Goal: Obtain resource: Download file/media

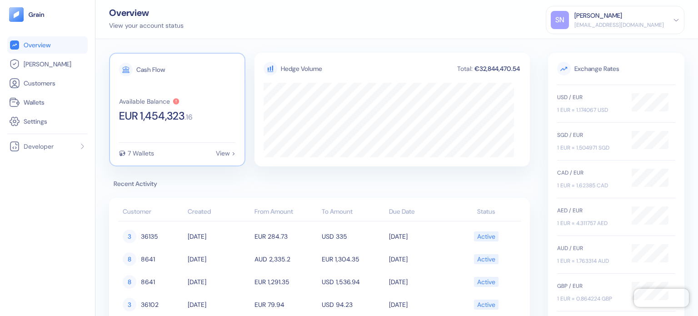
click at [185, 154] on div "7 Wallets View >" at bounding box center [177, 153] width 116 height 6
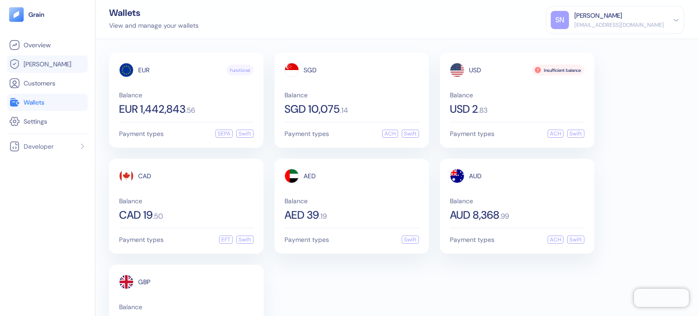
click at [53, 69] on link "[PERSON_NAME]" at bounding box center [47, 64] width 77 height 11
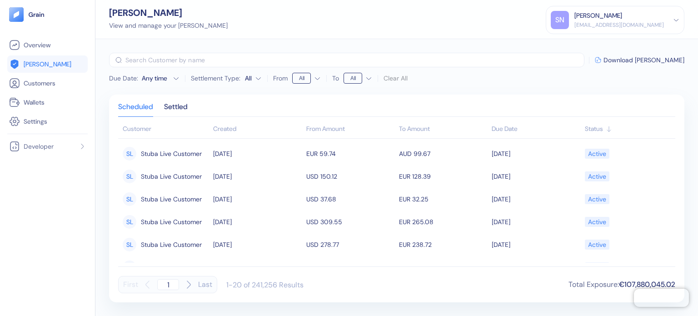
click at [229, 129] on div "Created" at bounding box center [257, 129] width 88 height 10
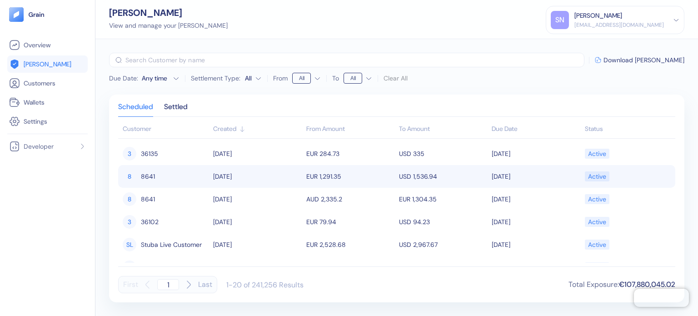
click at [262, 183] on td "[DATE]" at bounding box center [257, 176] width 93 height 23
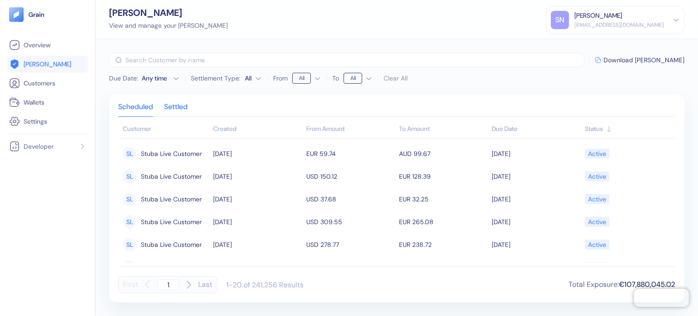
click at [170, 104] on div "Settled" at bounding box center [176, 110] width 24 height 13
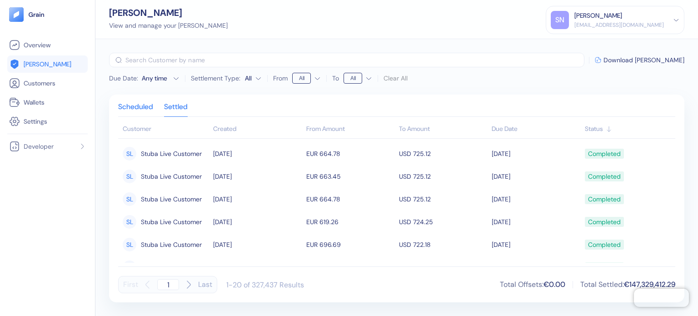
click at [131, 104] on div "Scheduled" at bounding box center [135, 110] width 35 height 13
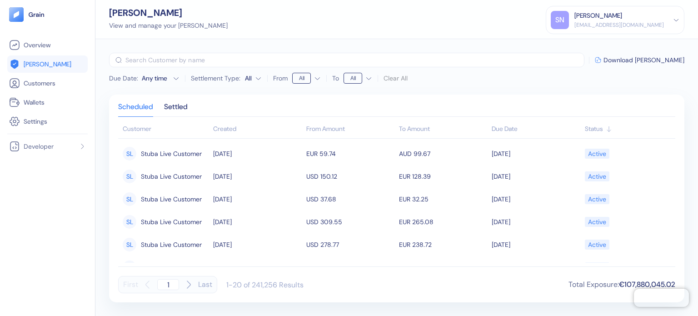
click at [231, 131] on div "Created" at bounding box center [257, 129] width 88 height 10
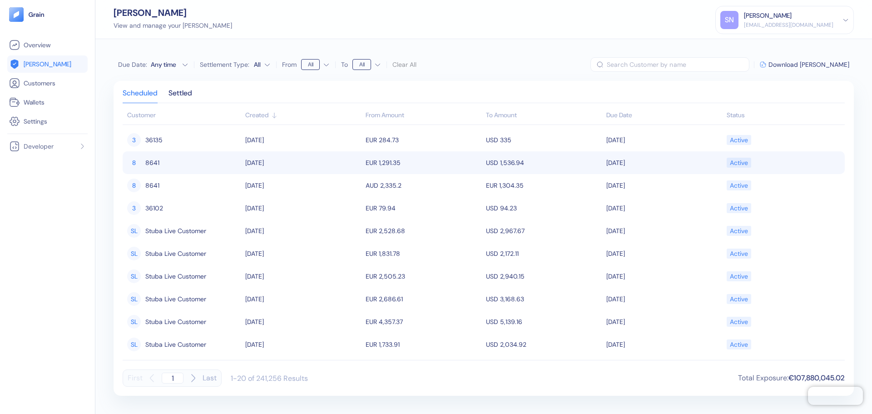
click at [134, 162] on div "8" at bounding box center [134, 163] width 14 height 14
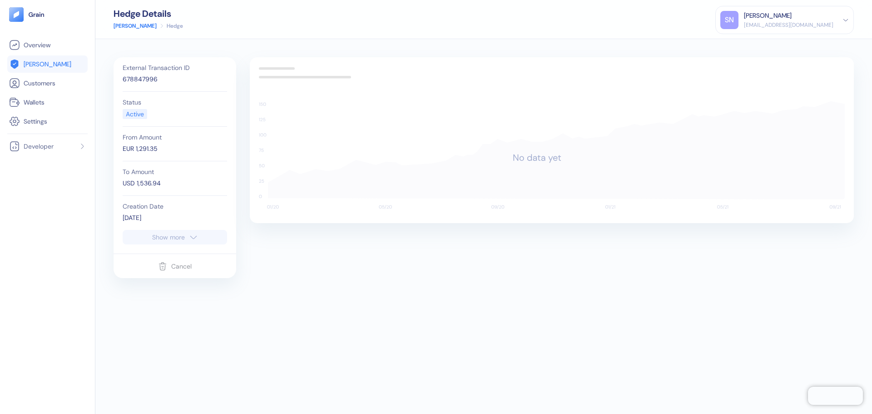
drag, startPoint x: 183, startPoint y: 203, endPoint x: 184, endPoint y: 214, distance: 11.4
click at [183, 204] on div "Creation Date 09/15/2025" at bounding box center [175, 213] width 104 height 34
click at [180, 234] on div "Show more" at bounding box center [168, 237] width 33 height 6
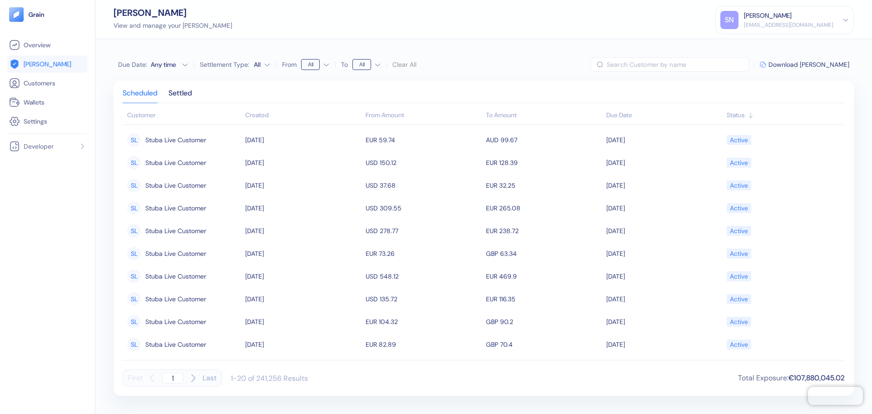
click at [274, 108] on th "Created" at bounding box center [303, 116] width 120 height 18
click at [267, 114] on div "Created" at bounding box center [303, 115] width 116 height 10
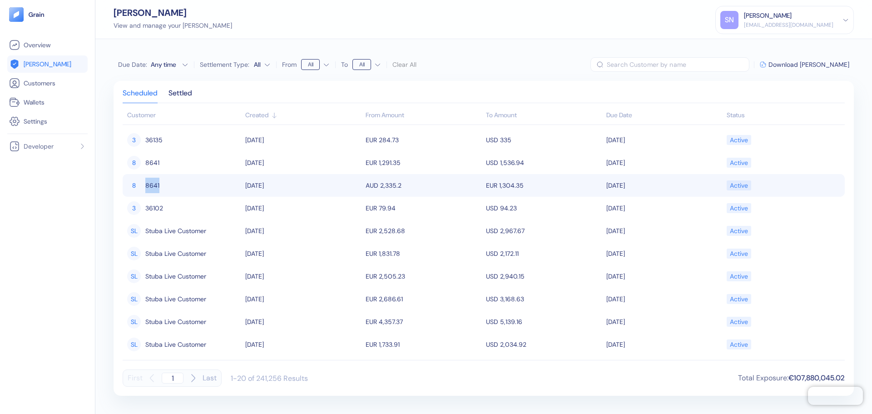
drag, startPoint x: 164, startPoint y: 186, endPoint x: 139, endPoint y: 186, distance: 24.5
click at [139, 186] on div "8 8641" at bounding box center [184, 185] width 114 height 15
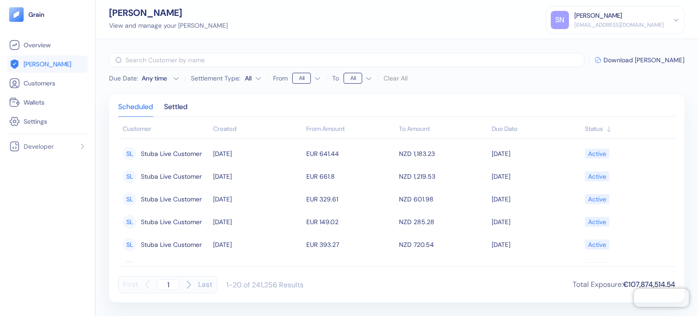
click at [227, 129] on div "Created" at bounding box center [257, 129] width 88 height 10
click at [234, 131] on div "Created" at bounding box center [257, 129] width 88 height 10
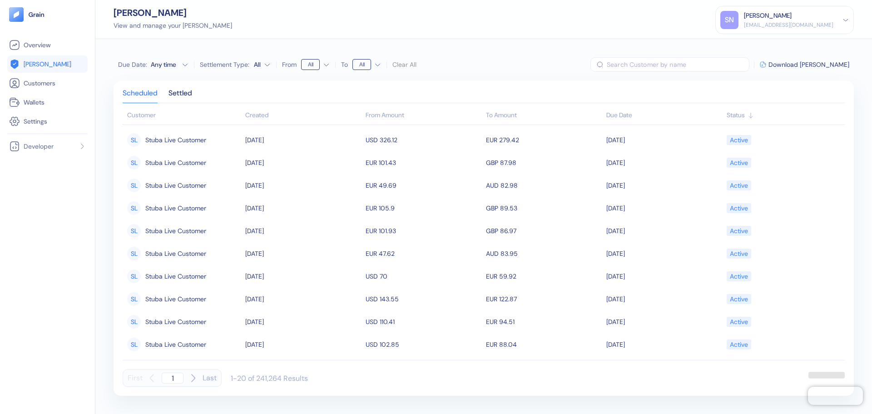
click at [251, 117] on div "Created" at bounding box center [303, 115] width 116 height 10
click at [266, 114] on div "Created" at bounding box center [303, 115] width 116 height 10
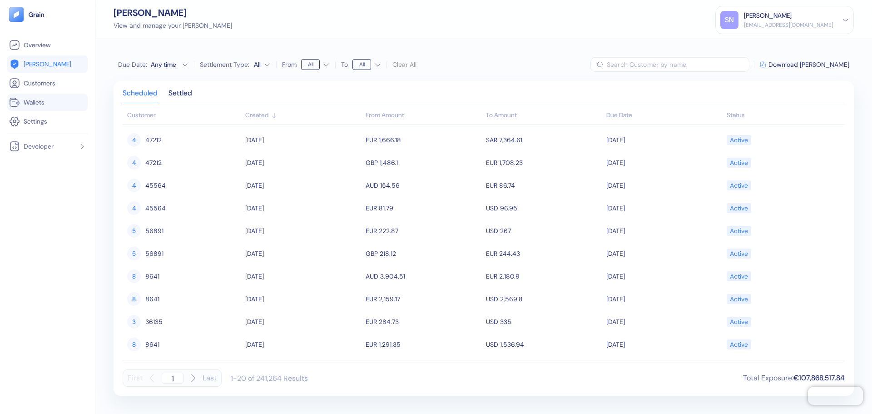
click at [45, 103] on span "Wallets" at bounding box center [34, 102] width 21 height 9
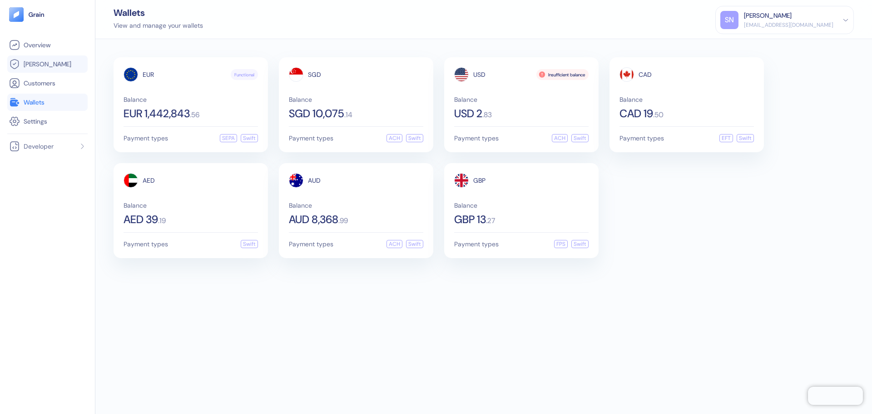
click at [60, 66] on link "[PERSON_NAME]" at bounding box center [47, 64] width 77 height 11
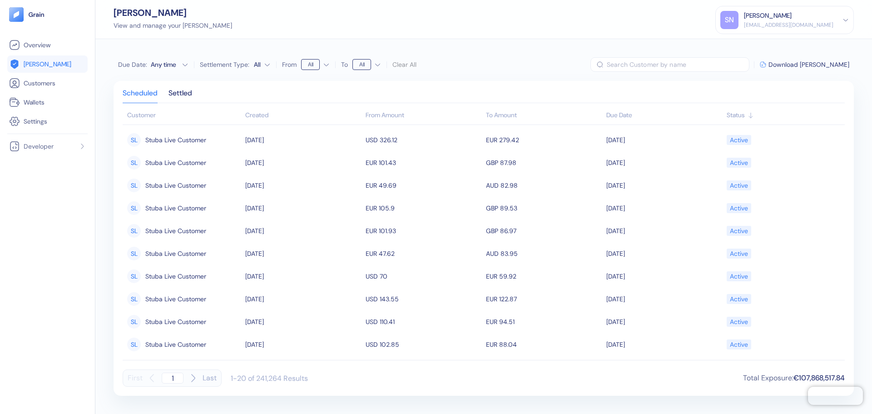
click at [255, 114] on div "Created" at bounding box center [303, 115] width 116 height 10
click at [257, 114] on div "Created" at bounding box center [303, 115] width 116 height 10
click at [748, 61] on input "text" at bounding box center [678, 64] width 143 height 15
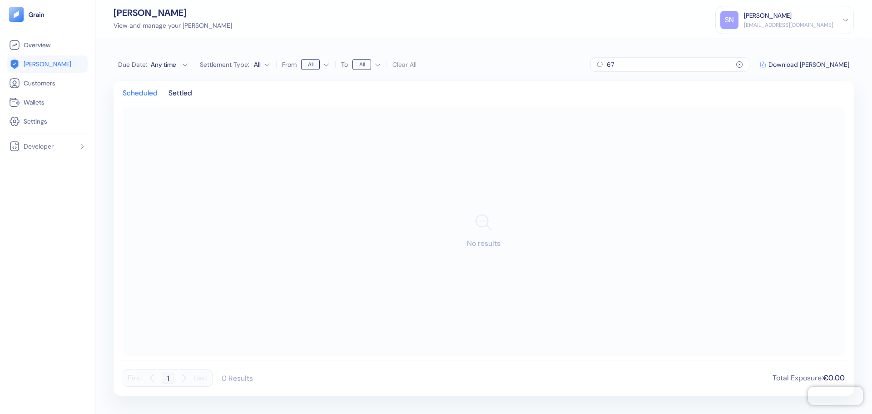
type input "6"
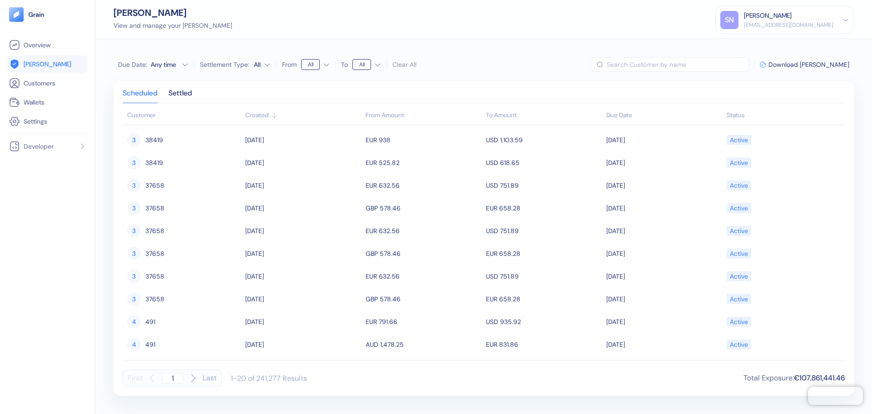
click at [819, 50] on div "Due Date : Any time Settlement Type: All From All To All Clear All ​ Download […" at bounding box center [483, 226] width 777 height 375
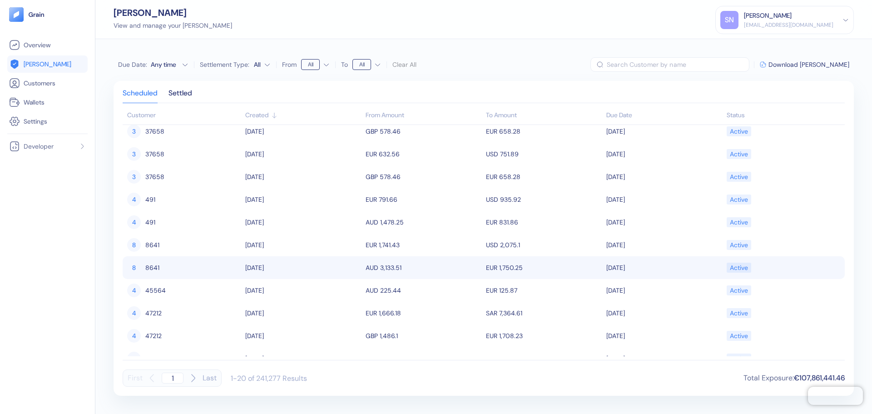
scroll to position [136, 0]
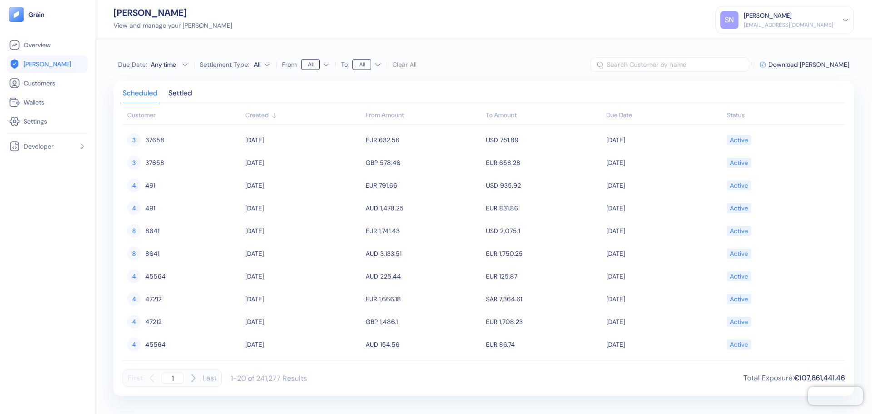
click at [316, 67] on html "Pingdom Check: App Online Overview [PERSON_NAME] Customers Wallets Settings Dev…" at bounding box center [436, 207] width 872 height 414
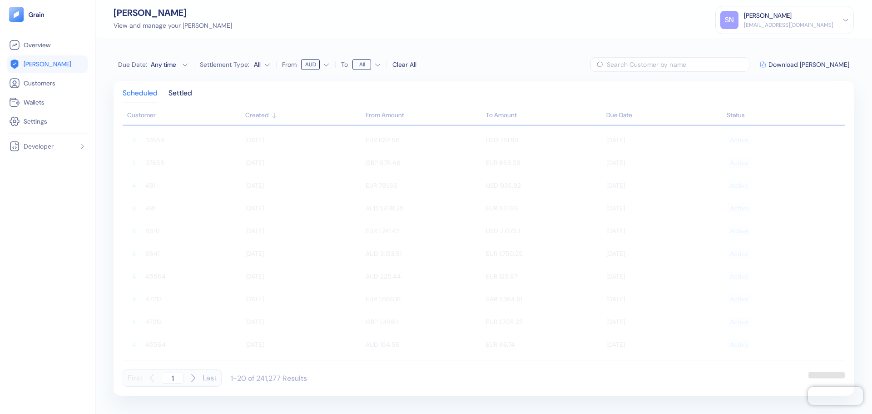
click at [358, 63] on html "Pingdom Check: App Online Overview [PERSON_NAME] Customers Wallets Settings Dev…" at bounding box center [436, 207] width 872 height 414
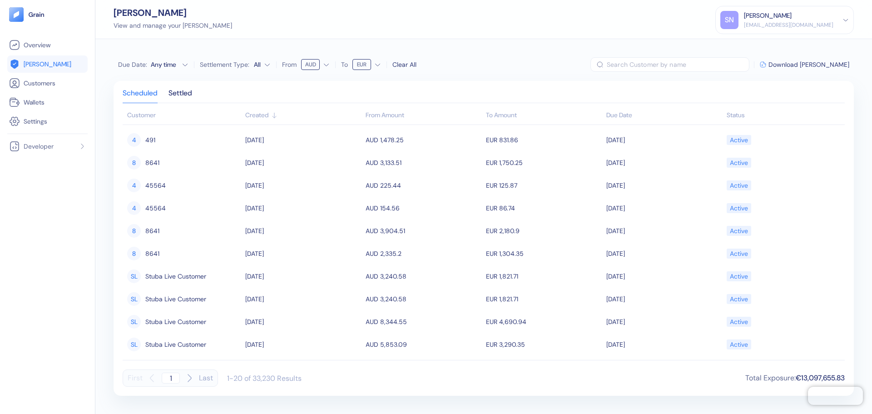
click at [58, 63] on link "[PERSON_NAME]" at bounding box center [47, 64] width 77 height 11
click at [829, 64] on span "Download [PERSON_NAME]" at bounding box center [809, 64] width 81 height 6
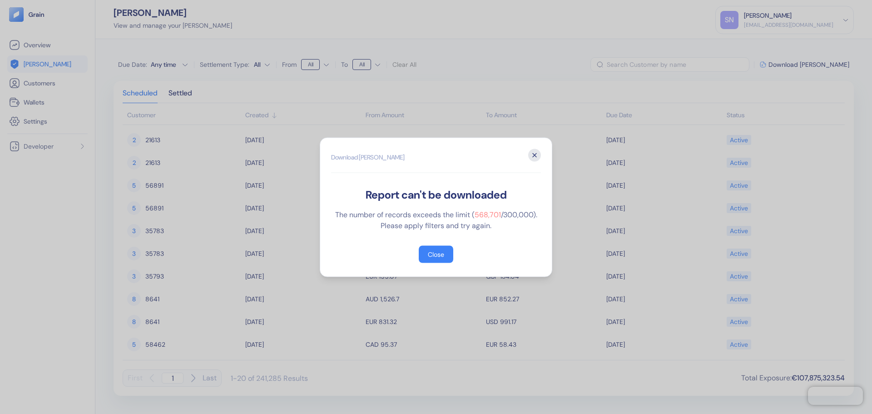
click at [533, 155] on icon "button" at bounding box center [534, 155] width 13 height 13
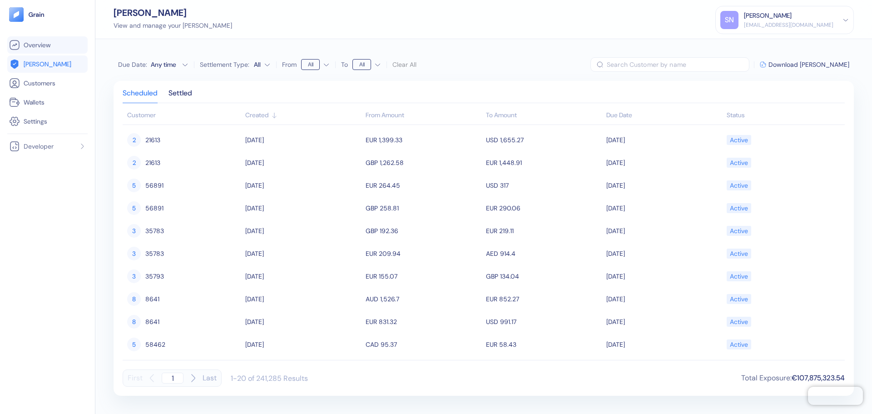
click at [48, 49] on span "Overview" at bounding box center [37, 44] width 27 height 9
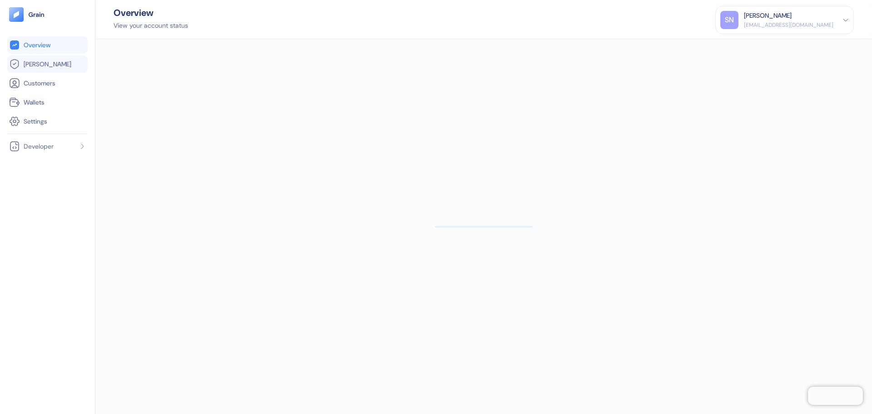
click at [46, 64] on span "[PERSON_NAME]" at bounding box center [48, 64] width 48 height 9
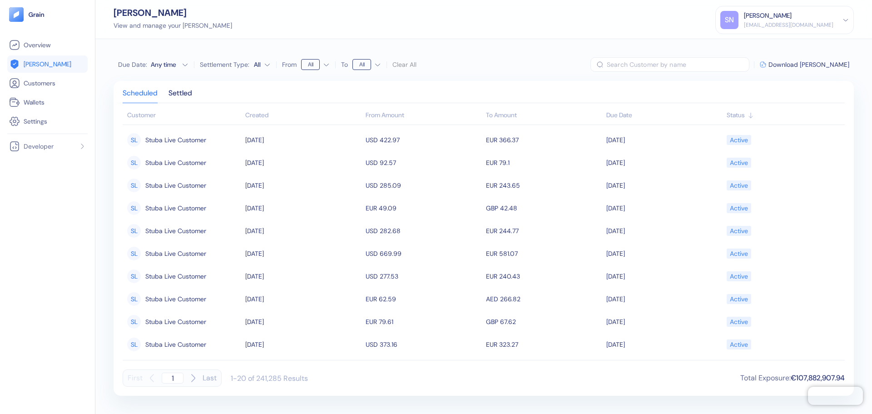
click at [267, 118] on div "Created" at bounding box center [303, 115] width 116 height 10
click at [834, 61] on span "Download [PERSON_NAME]" at bounding box center [809, 64] width 81 height 6
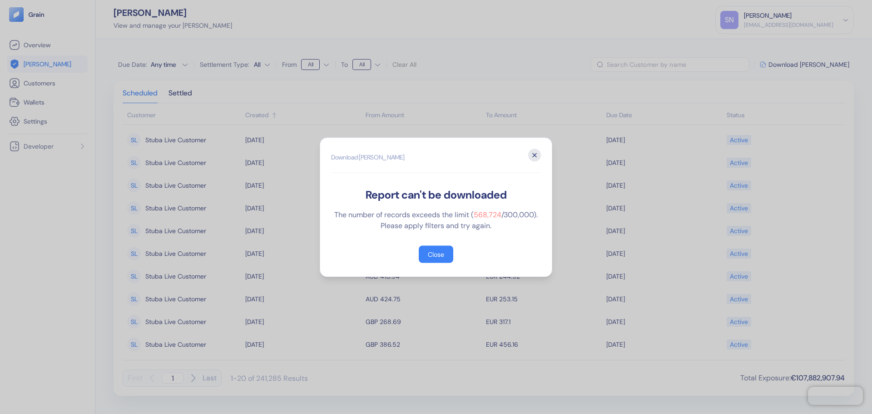
click at [532, 156] on icon "button" at bounding box center [534, 155] width 13 height 13
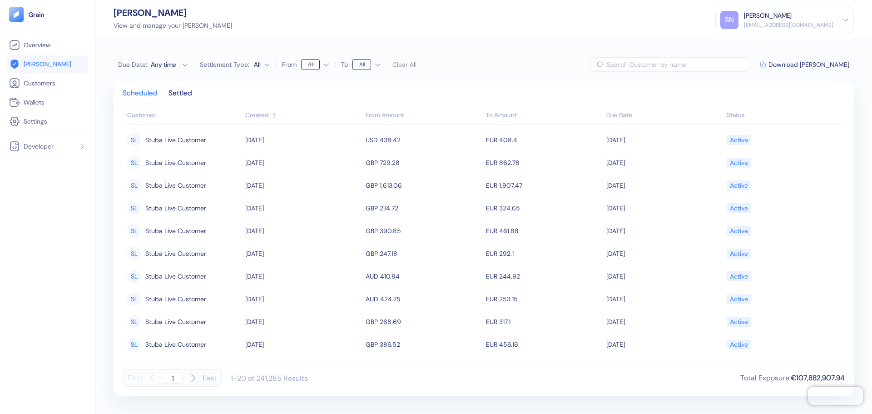
click at [234, 68] on label "Settlement Type:" at bounding box center [225, 64] width 50 height 6
click at [254, 68] on Type\ "All" at bounding box center [262, 64] width 17 height 15
click at [234, 68] on label "Settlement Type:" at bounding box center [225, 64] width 50 height 6
click at [254, 68] on Type\ "All" at bounding box center [262, 64] width 17 height 15
click at [242, 63] on label "Settlement Type:" at bounding box center [225, 64] width 50 height 6
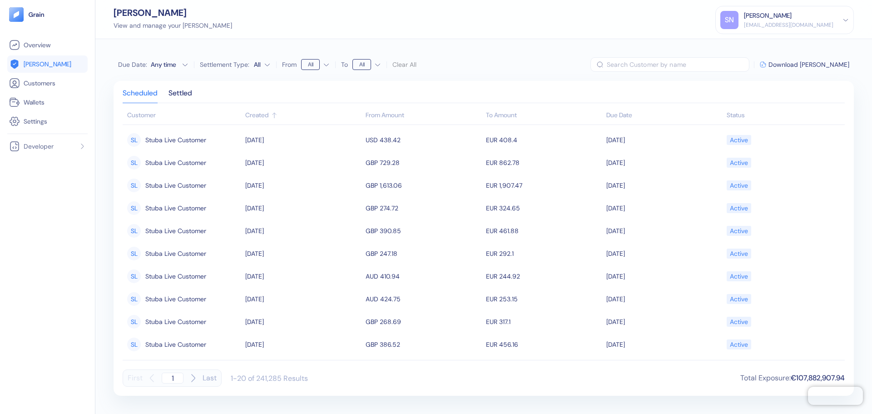
click at [254, 63] on Type\ "All" at bounding box center [262, 64] width 17 height 15
click at [261, 63] on html "Pingdom Check: App Online Overview [PERSON_NAME] Customers Wallets Settings Dev…" at bounding box center [436, 207] width 872 height 414
click at [311, 99] on html "Pingdom Check: App Online Overview [PERSON_NAME] Customers Wallets Settings Dev…" at bounding box center [436, 207] width 872 height 414
click at [190, 63] on div "Due Date : Any time Settlement Type: All From All To All Clear All" at bounding box center [267, 64] width 298 height 15
click at [186, 63] on icon "button" at bounding box center [185, 64] width 7 height 7
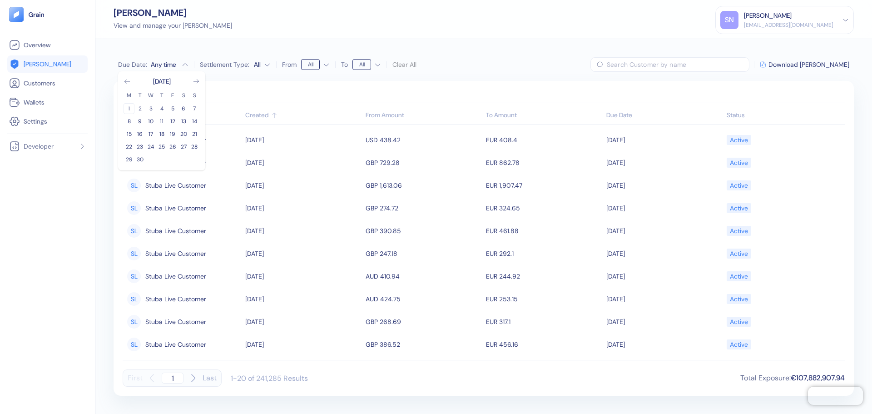
click at [130, 109] on button "1" at bounding box center [129, 108] width 11 height 11
click at [194, 82] on icon "Go to next month" at bounding box center [196, 81] width 7 height 7
click at [150, 160] on button "31" at bounding box center [150, 159] width 11 height 11
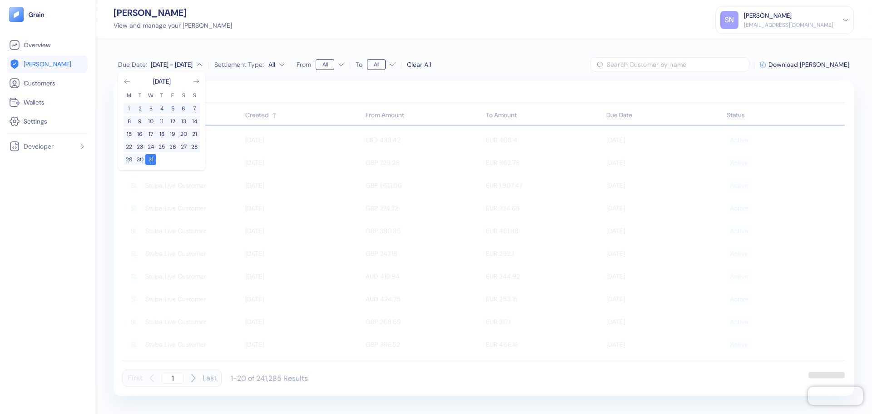
click at [516, 68] on div "Due Date : [DATE] - Dec [DATE] M T W T F S S 1 2 3 4 5 6 7 8 9 10 11 12 13 14 1…" at bounding box center [484, 64] width 741 height 15
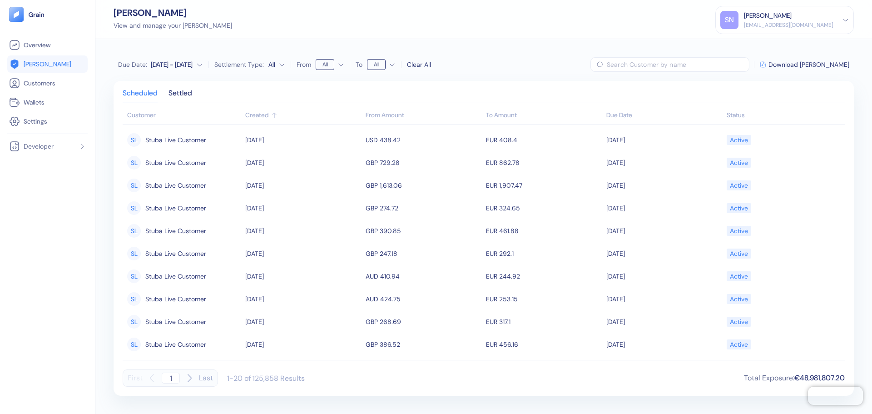
click at [254, 116] on div "Created" at bounding box center [303, 115] width 116 height 10
click at [837, 68] on span "Download [PERSON_NAME]" at bounding box center [809, 64] width 81 height 6
click at [48, 66] on link "[PERSON_NAME]" at bounding box center [47, 64] width 77 height 11
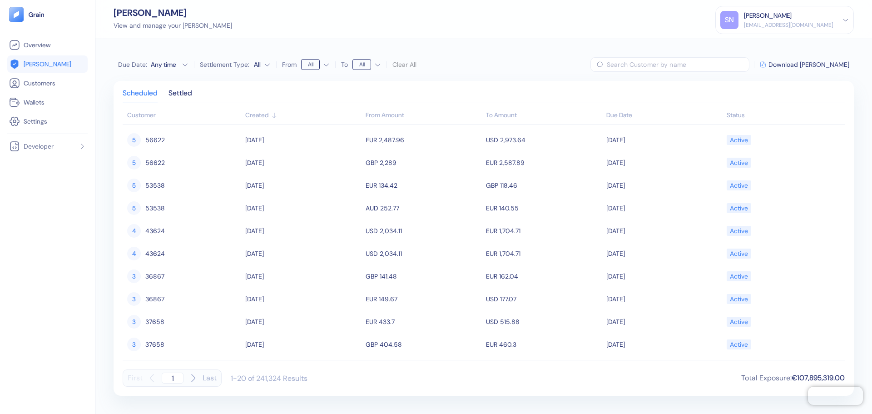
click at [365, 64] on html "Pingdom Check: App Online Overview [PERSON_NAME] Customers Wallets Settings Dev…" at bounding box center [436, 207] width 872 height 414
click at [810, 67] on span "Download [PERSON_NAME]" at bounding box center [809, 64] width 81 height 6
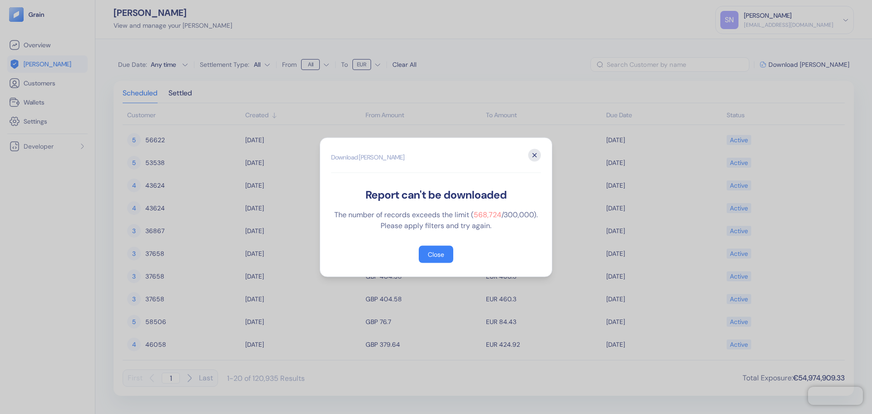
click at [535, 155] on icon "button" at bounding box center [534, 155] width 13 height 13
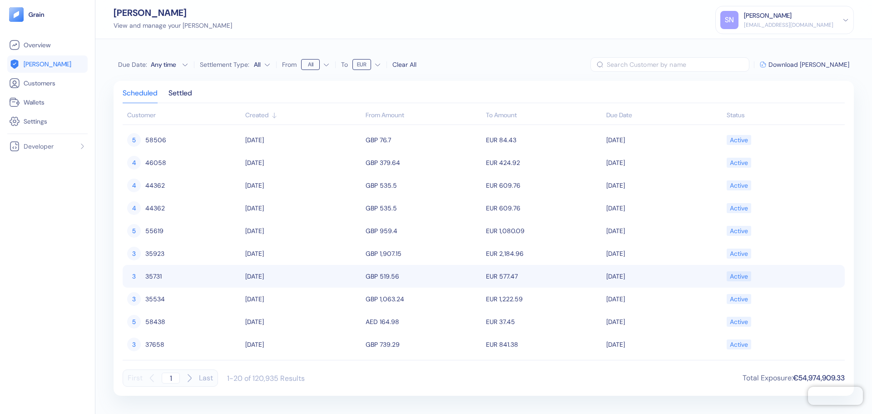
scroll to position [227, 0]
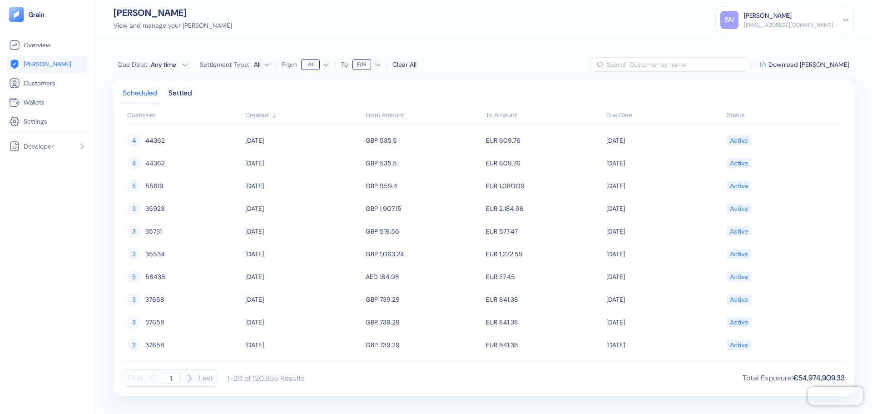
click at [399, 65] on div "Clear All" at bounding box center [405, 65] width 24 height 10
click at [173, 67] on div "Any time" at bounding box center [164, 64] width 27 height 9
click at [129, 132] on button "15" at bounding box center [129, 134] width 11 height 11
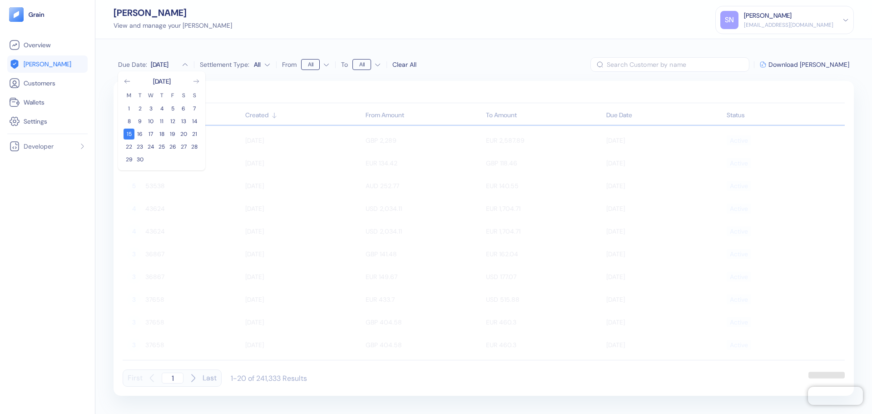
click at [197, 80] on icon "Go to next month" at bounding box center [196, 81] width 7 height 7
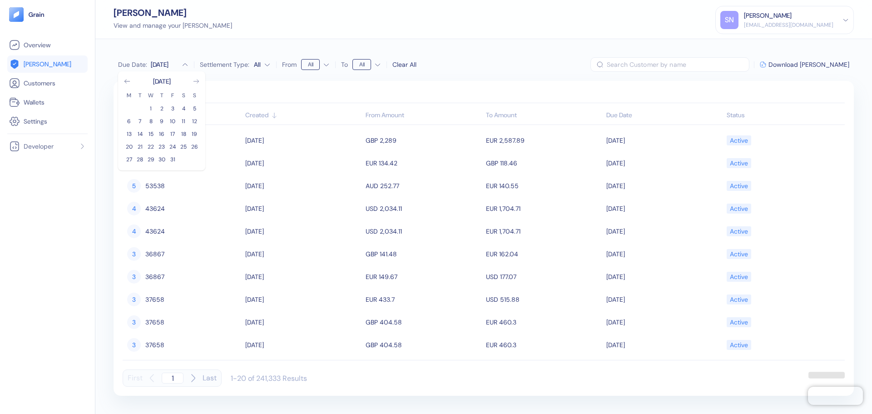
click at [197, 81] on icon "Go to next month" at bounding box center [196, 81] width 7 height 7
click at [149, 163] on button "31" at bounding box center [150, 159] width 11 height 11
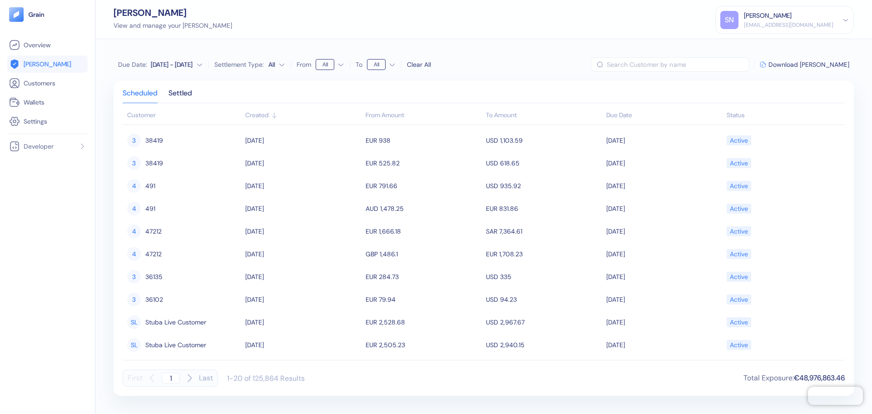
click at [564, 56] on div "Due Date : [DATE] - [DATE] Settlement Type: All From All To All Clear All ​ Dow…" at bounding box center [483, 226] width 777 height 375
click at [836, 68] on span "Download [PERSON_NAME]" at bounding box center [809, 64] width 81 height 6
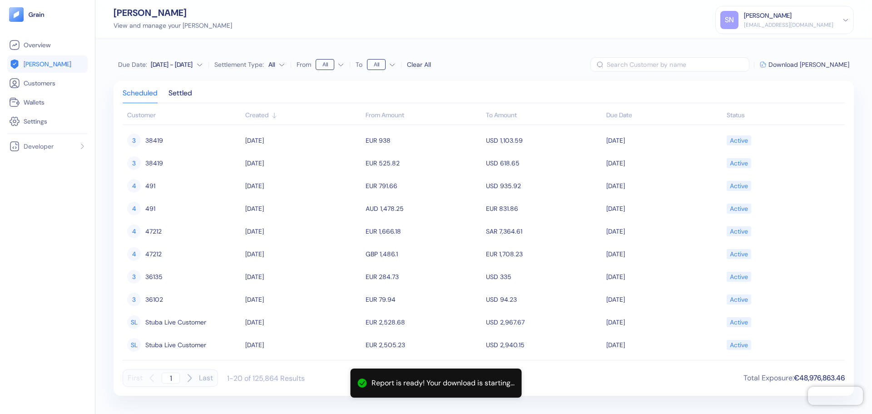
click at [179, 68] on div "[DATE] - [DATE]" at bounding box center [172, 64] width 42 height 9
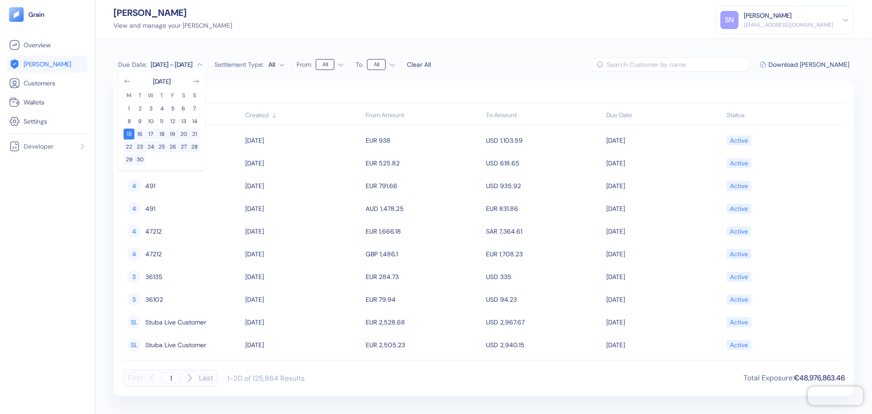
click at [595, 19] on div "[PERSON_NAME] View and manage your [PERSON_NAME] [PERSON_NAME] [PERSON_NAME][EM…" at bounding box center [483, 19] width 777 height 39
click at [190, 65] on div "[DATE] - [DATE]" at bounding box center [172, 64] width 42 height 9
click at [171, 80] on div "[DATE]" at bounding box center [162, 81] width 18 height 9
click at [199, 81] on icon "Go to next month" at bounding box center [196, 81] width 7 height 7
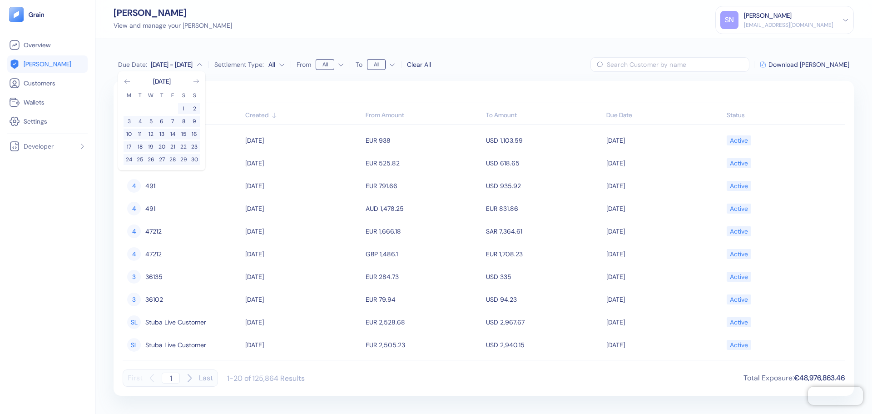
click at [199, 81] on icon "Go to next month" at bounding box center [196, 81] width 7 height 7
click at [159, 109] on button "1" at bounding box center [161, 108] width 11 height 11
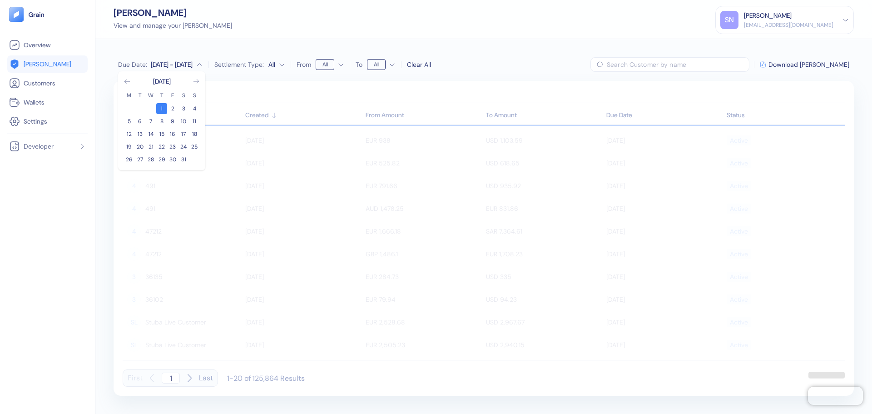
click at [198, 81] on icon "Go to next month" at bounding box center [196, 82] width 5 height 4
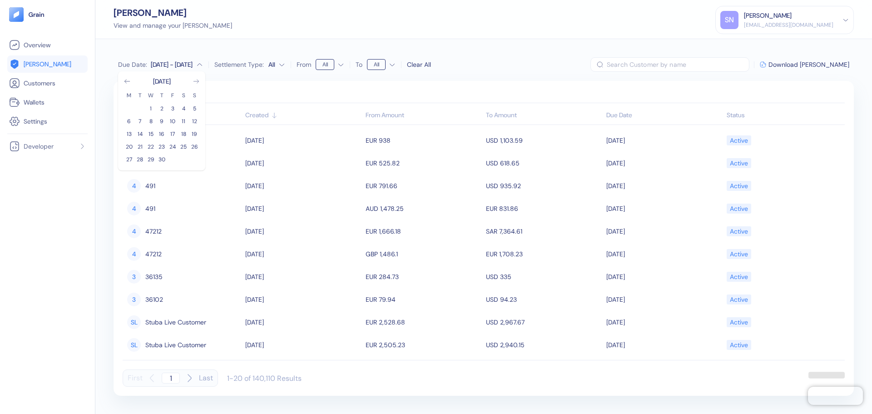
click at [198, 81] on icon "Go to next month" at bounding box center [196, 82] width 5 height 4
click at [143, 159] on button "30" at bounding box center [139, 159] width 11 height 11
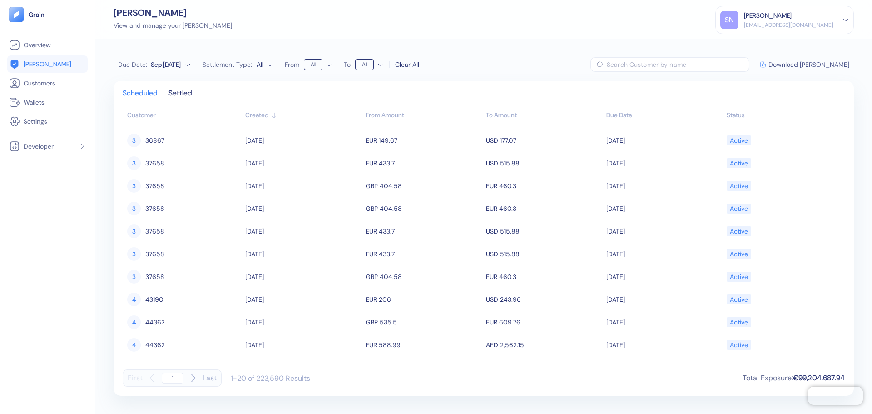
click at [823, 66] on span "Download [PERSON_NAME]" at bounding box center [809, 64] width 81 height 6
